Goal: Information Seeking & Learning: Find specific fact

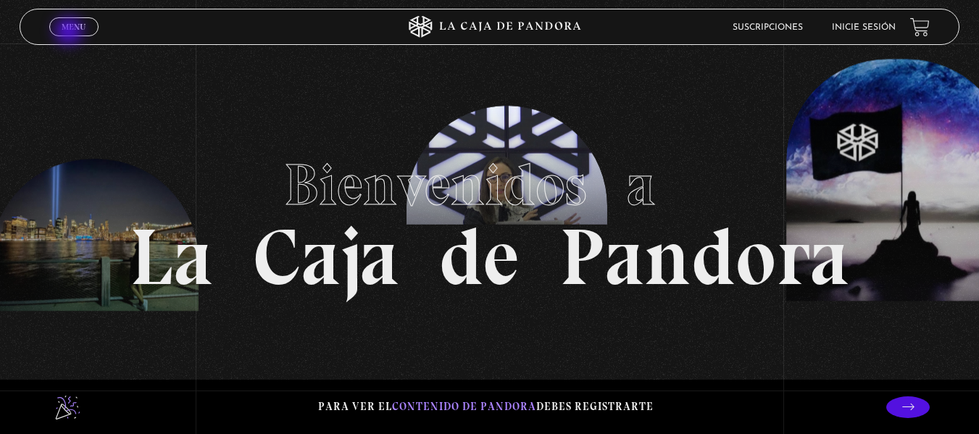
click at [70, 33] on link "Menu Cerrar" at bounding box center [73, 26] width 49 height 19
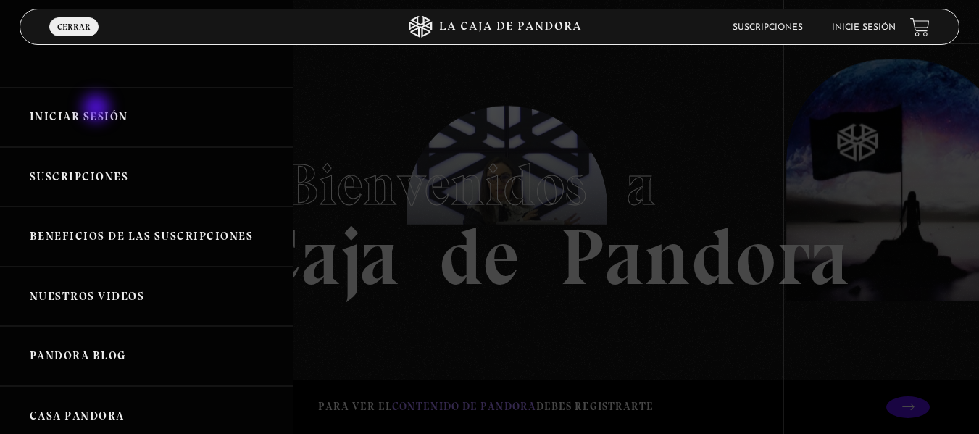
click at [98, 109] on link "Iniciar Sesión" at bounding box center [147, 117] width 294 height 60
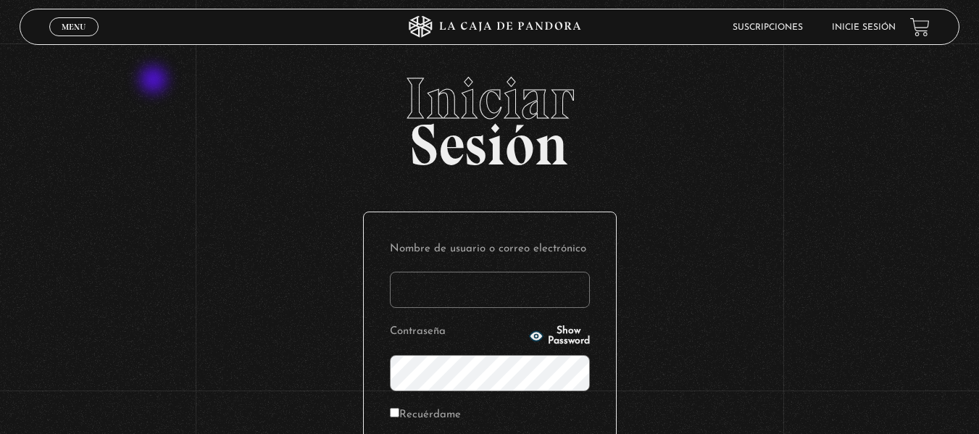
scroll to position [198, 0]
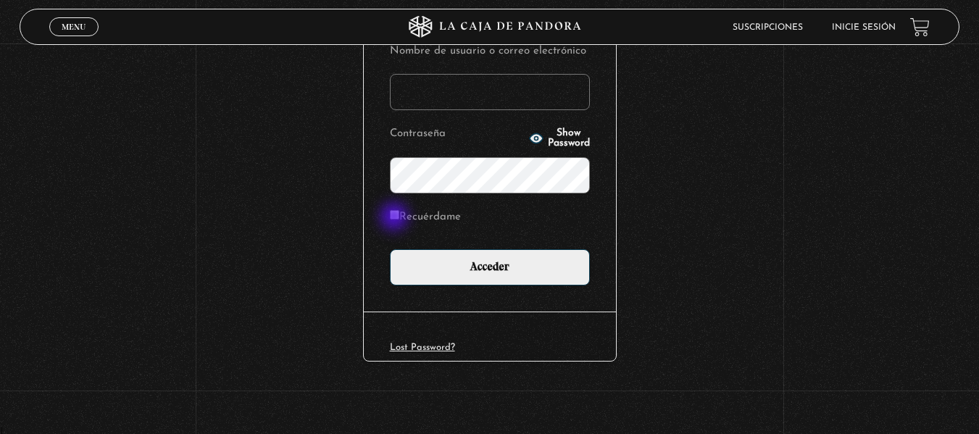
type input "mjoa86@gmail.com"
click at [396, 218] on input "Recuérdame" at bounding box center [394, 214] width 9 height 9
checkbox input "true"
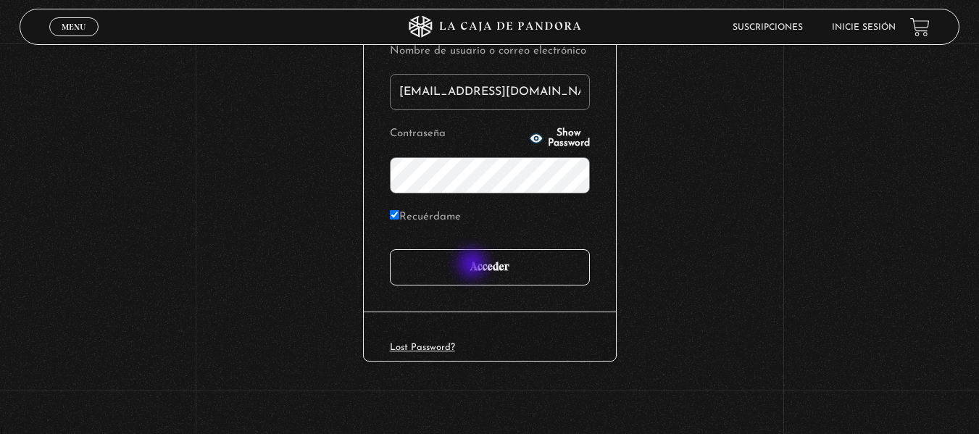
click at [474, 265] on input "Acceder" at bounding box center [490, 267] width 200 height 36
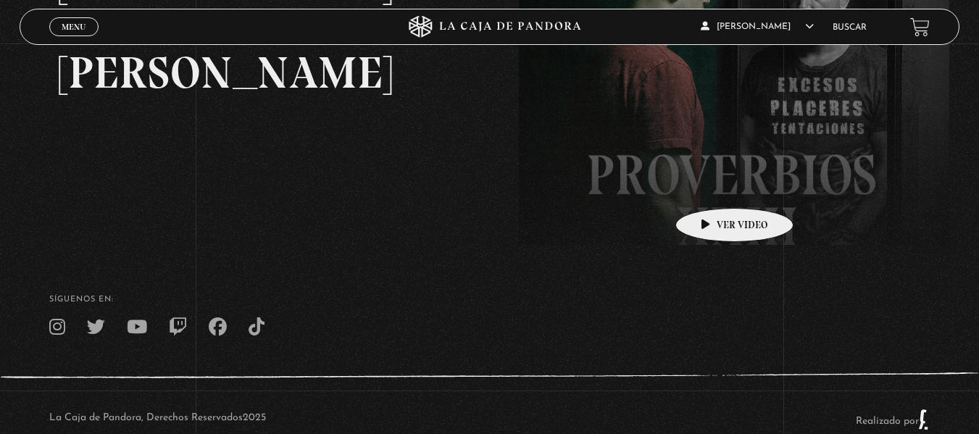
scroll to position [356, 0]
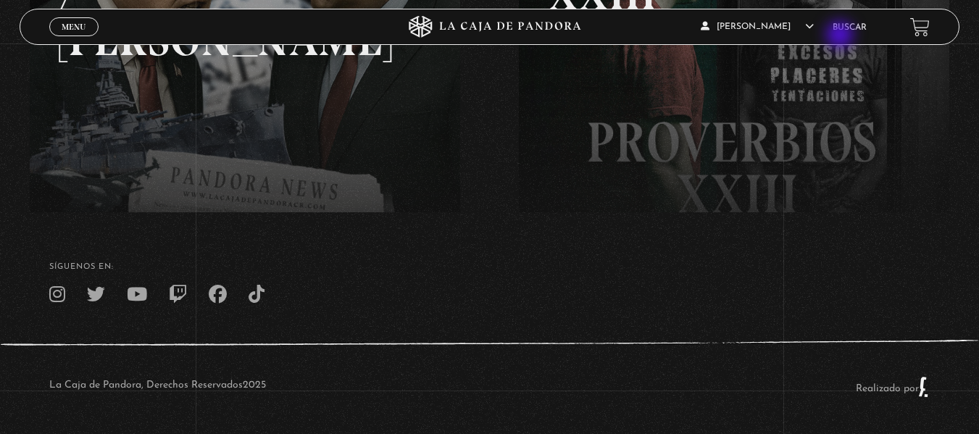
click at [842, 36] on div "[PERSON_NAME] En vivos Pandora Centinelas Mi cuenta Salir [GEOGRAPHIC_DATA]" at bounding box center [784, 26] width 294 height 34
click at [867, 30] on link "Buscar" at bounding box center [850, 27] width 34 height 9
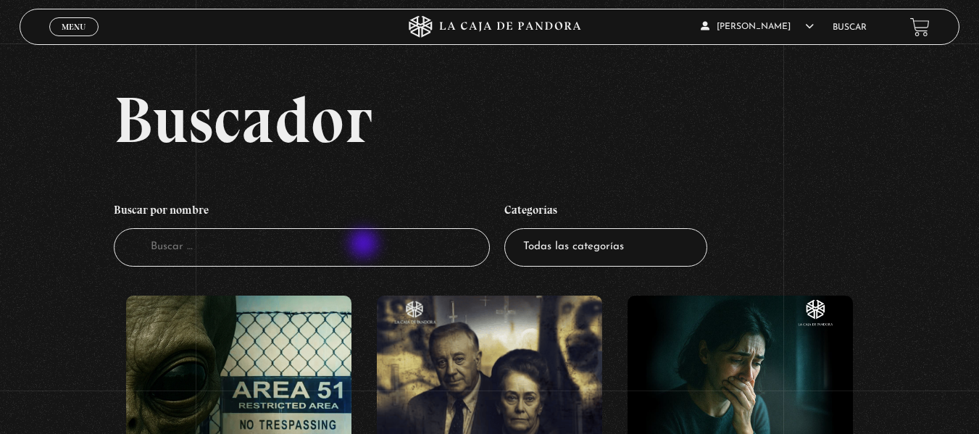
click at [365, 245] on input "Buscador" at bounding box center [302, 247] width 376 height 38
type input "proverbios"
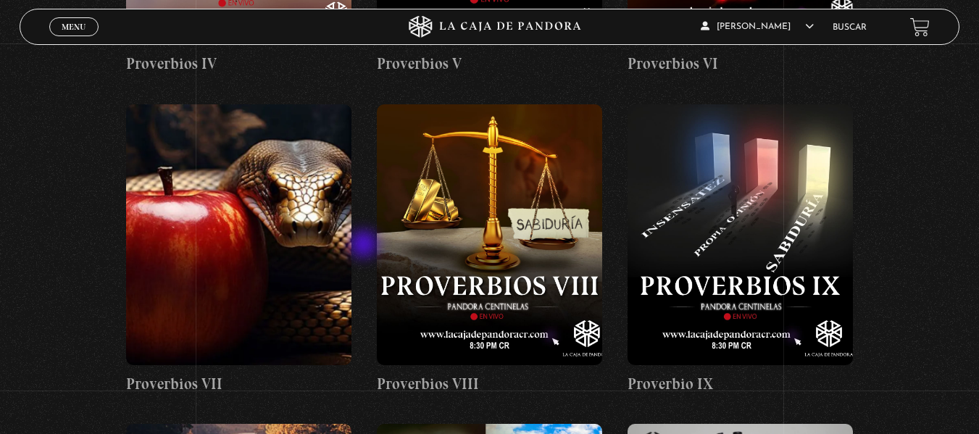
scroll to position [878, 0]
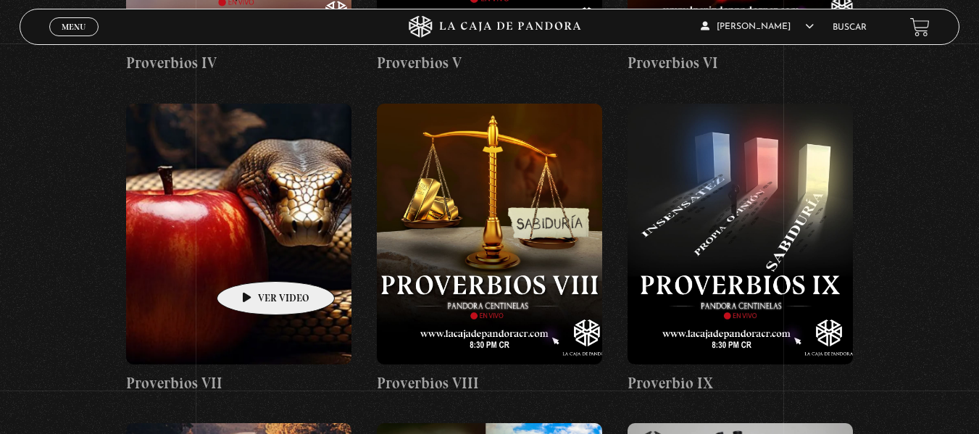
click at [253, 260] on figure at bounding box center [238, 234] width 225 height 261
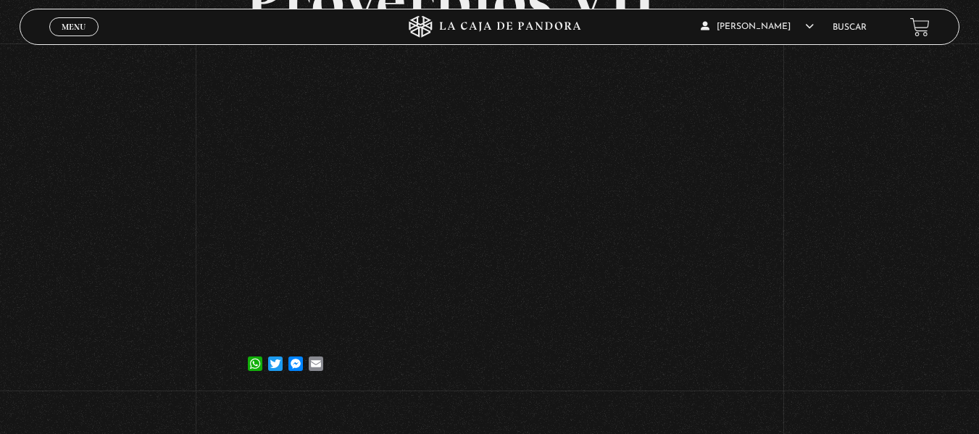
scroll to position [149, 0]
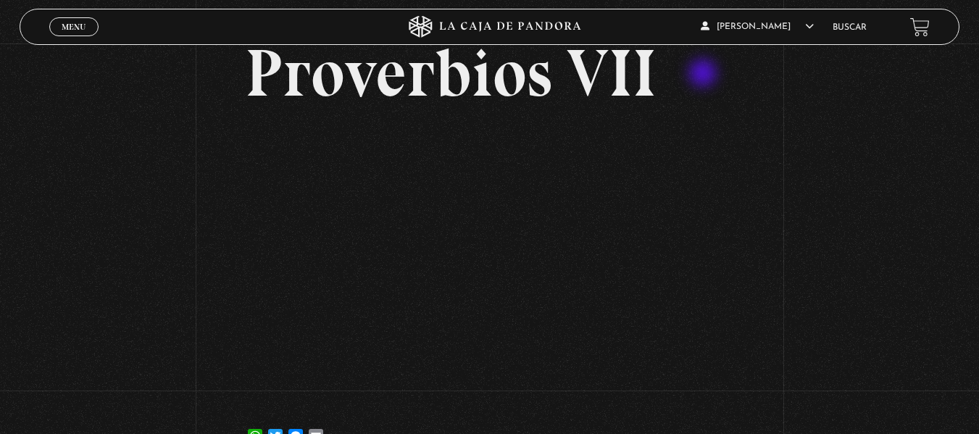
scroll to position [77, 0]
click at [854, 24] on link "Buscar" at bounding box center [850, 27] width 34 height 9
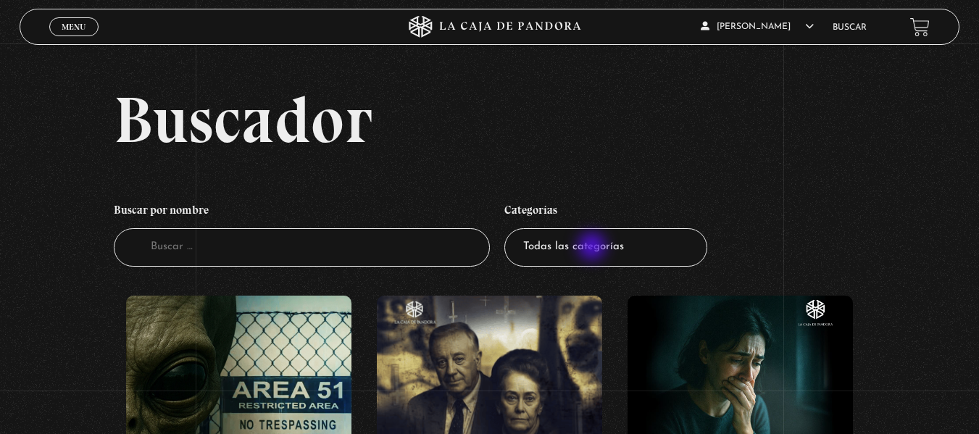
click at [594, 248] on select "Todas las categorías 11:11 Humanitario (1) Amo los [DATE] (2) Análisis de serie…" at bounding box center [606, 247] width 203 height 38
click at [378, 250] on input "Buscador" at bounding box center [302, 247] width 376 height 38
type input "proverbios"
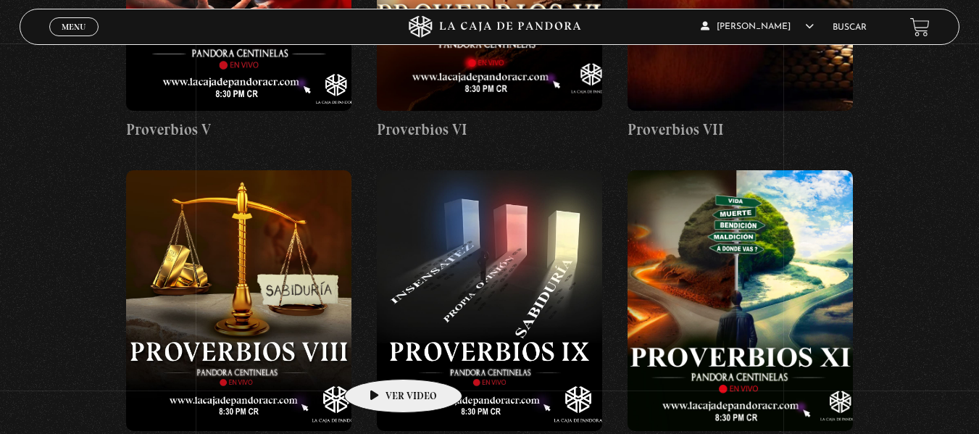
scroll to position [770, 0]
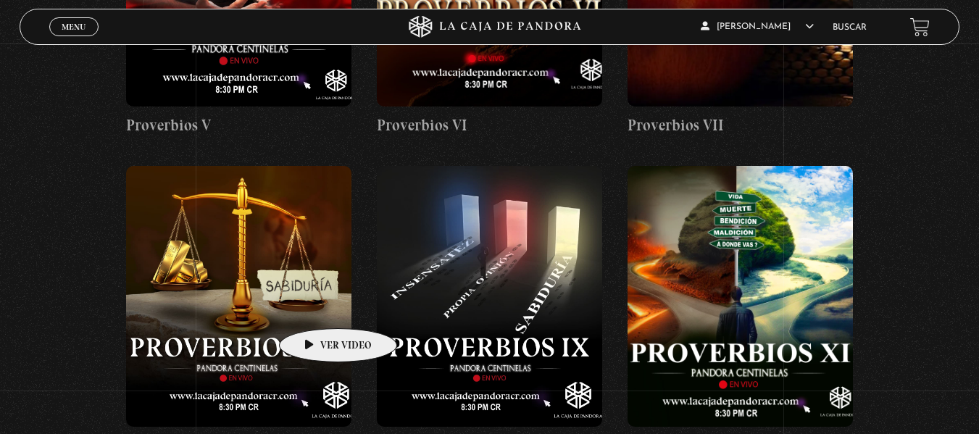
click at [315, 307] on figure at bounding box center [238, 296] width 225 height 261
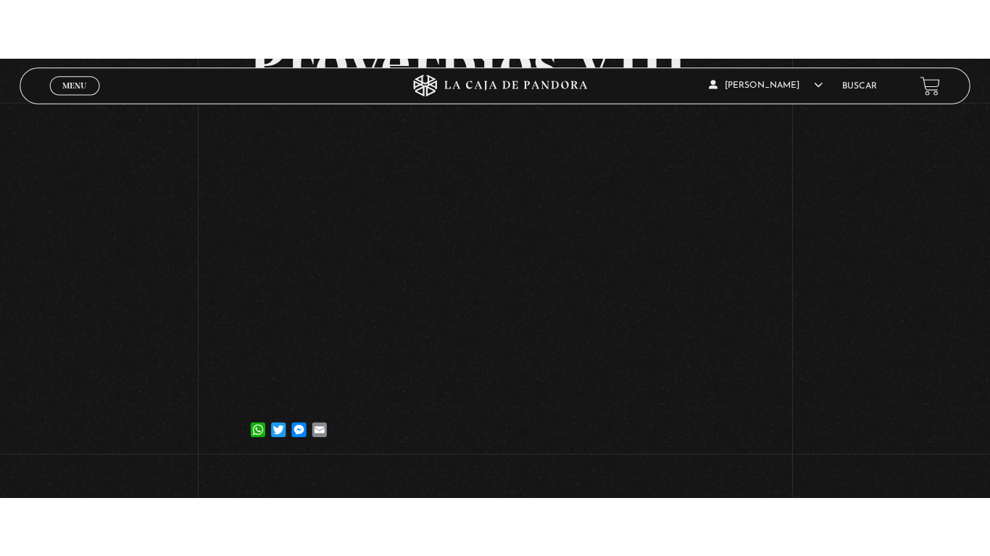
scroll to position [130, 0]
